Goal: Information Seeking & Learning: Learn about a topic

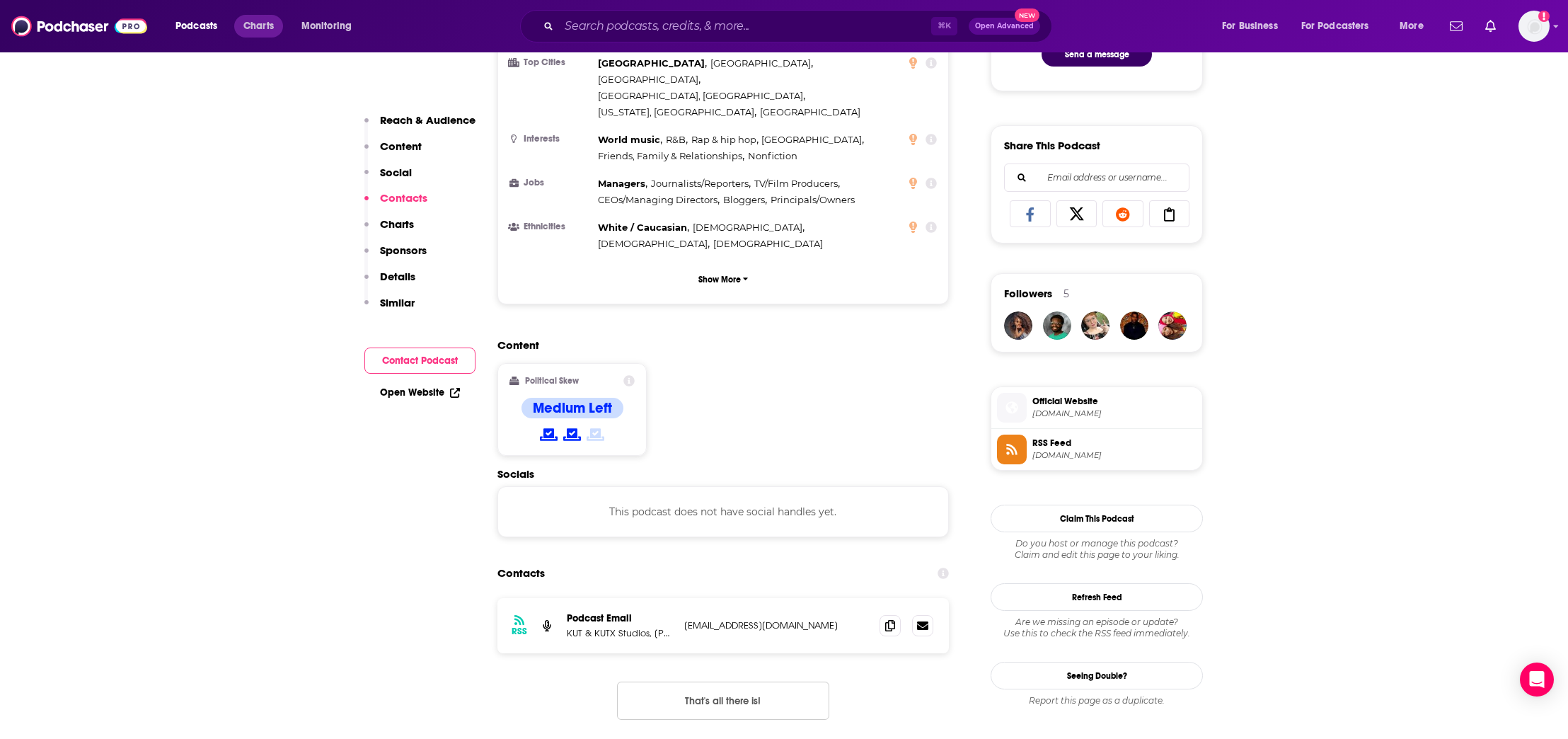
scroll to position [430, 0]
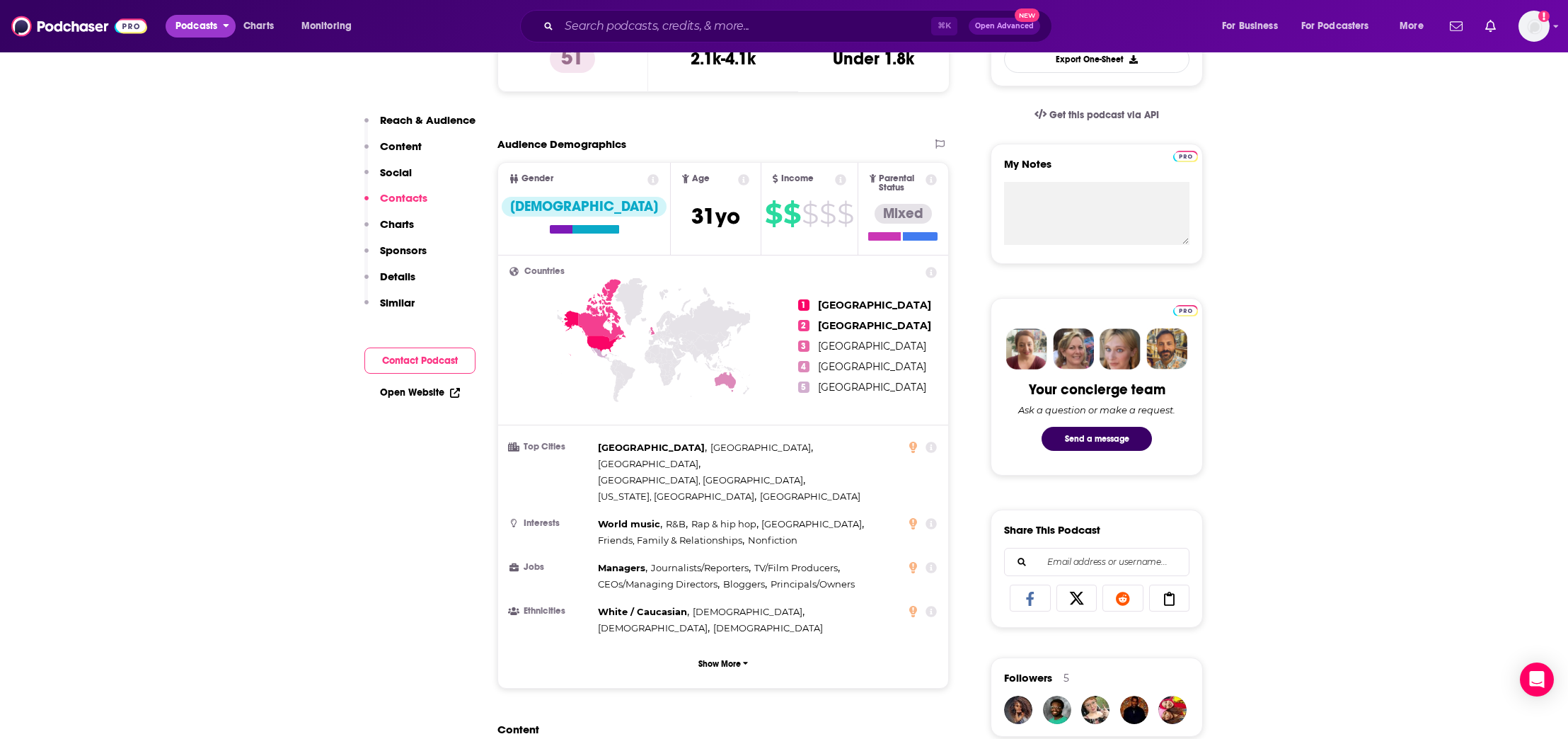
click at [176, 31] on span "Podcasts" at bounding box center [197, 27] width 42 height 20
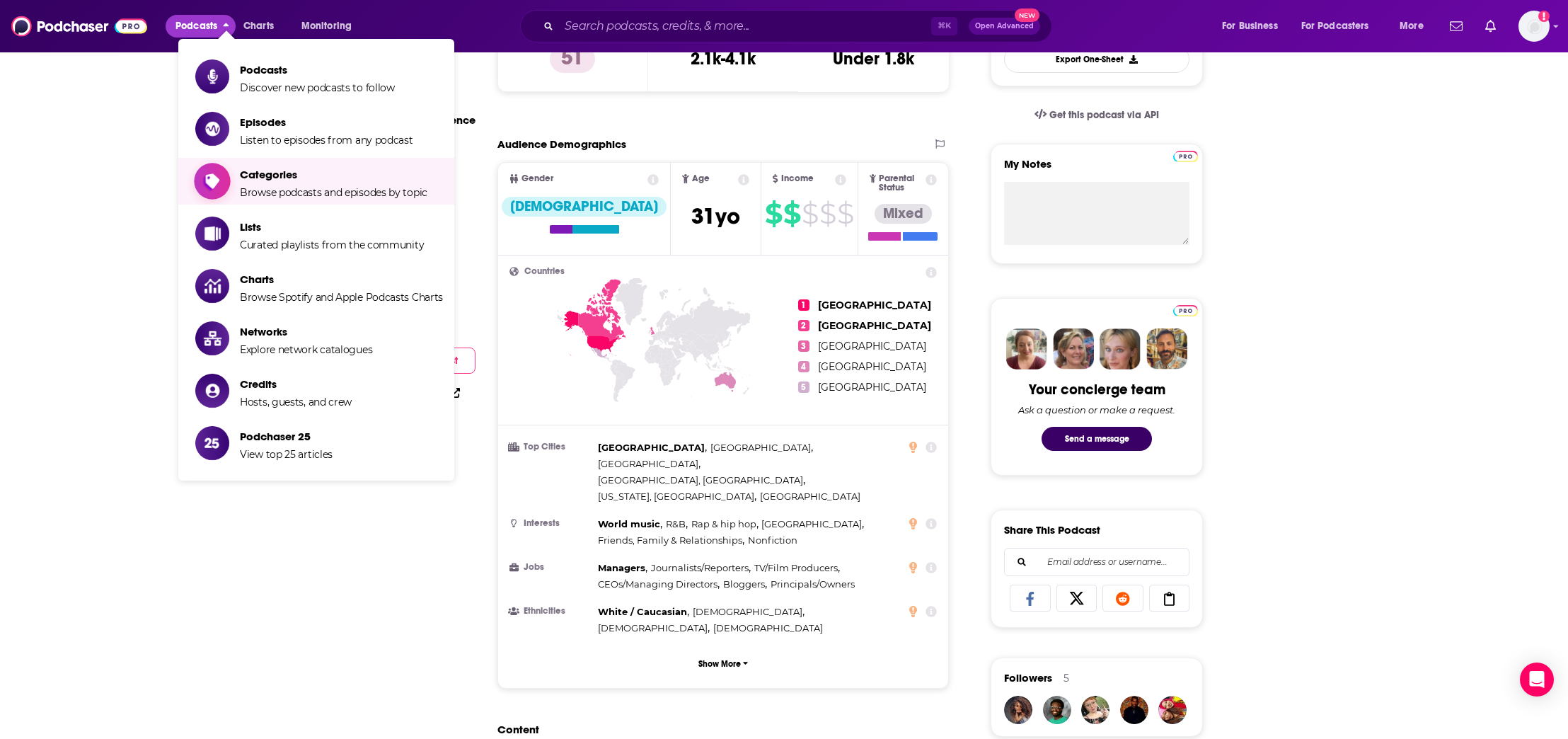
click at [277, 181] on span "Categories Browse podcasts and episodes by topic" at bounding box center [333, 181] width 187 height 35
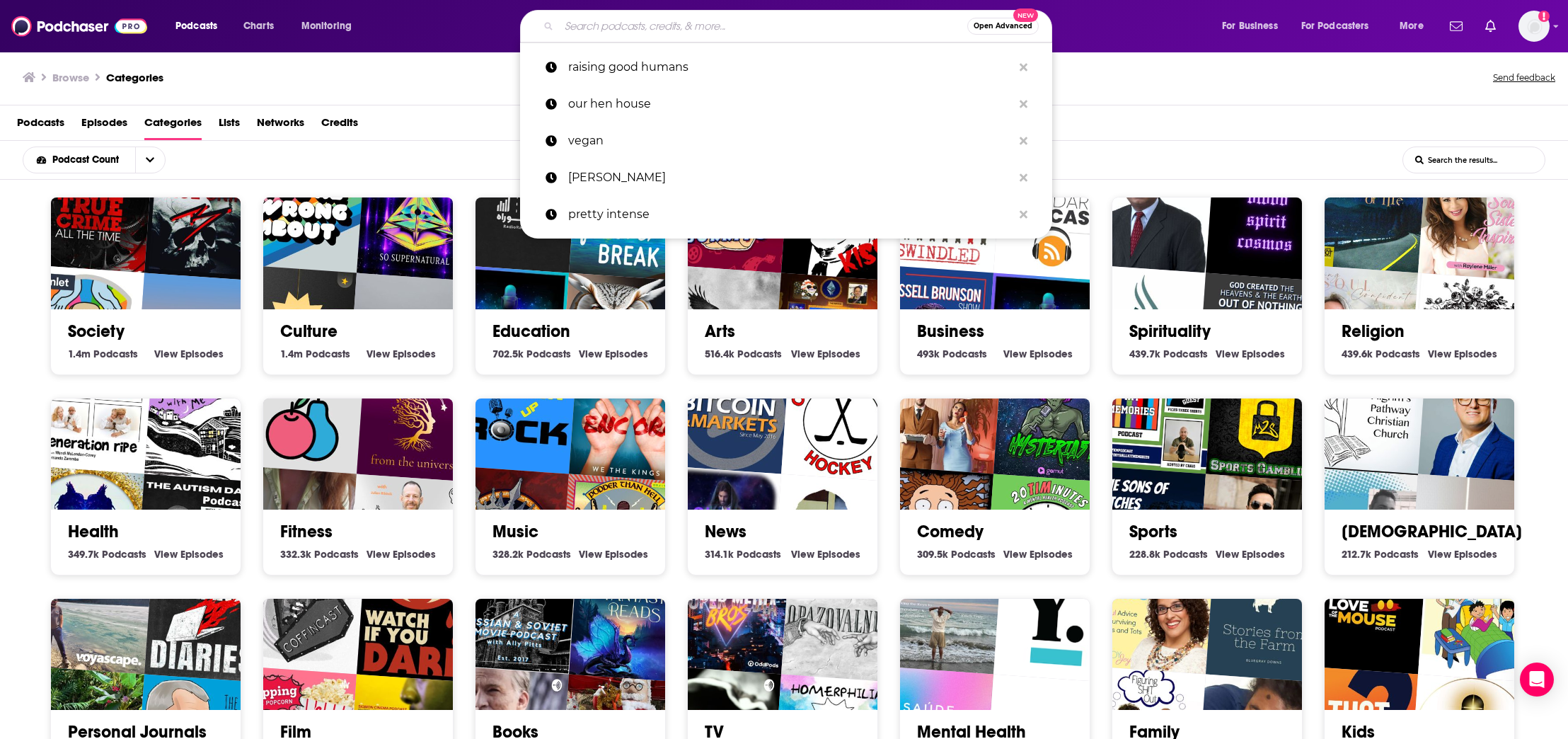
click at [604, 29] on input "Search podcasts, credits, & more..." at bounding box center [763, 26] width 408 height 22
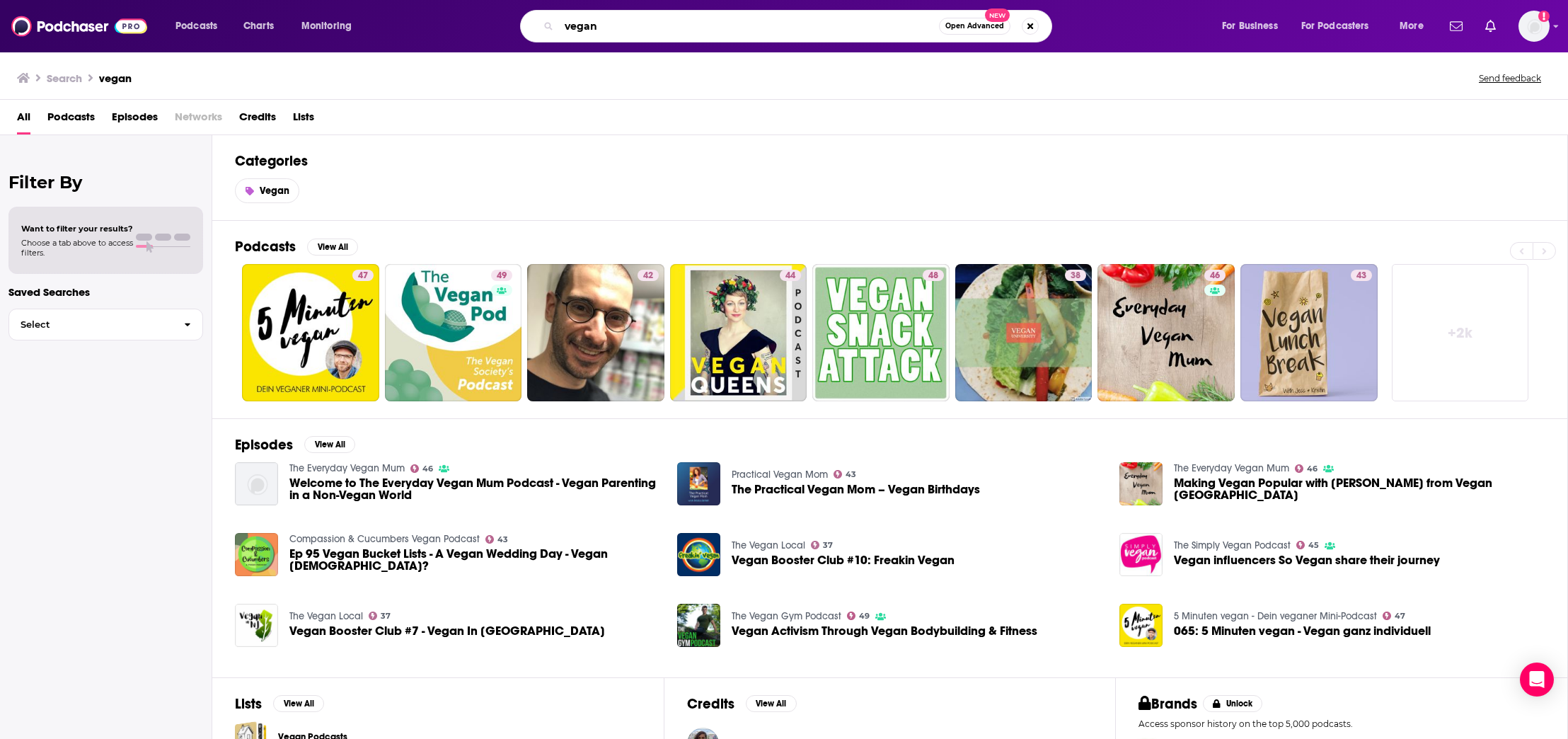
click at [584, 20] on input "vegan" at bounding box center [749, 26] width 380 height 22
type input "vegetarian"
